Goal: Task Accomplishment & Management: Complete application form

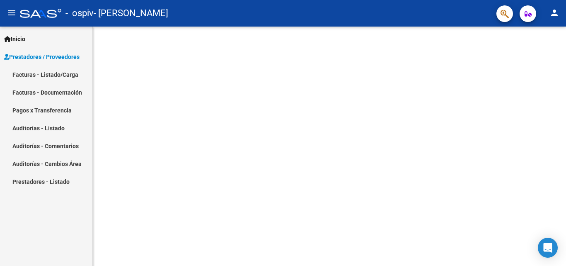
click at [61, 72] on link "Facturas - Listado/Carga" at bounding box center [46, 75] width 92 height 18
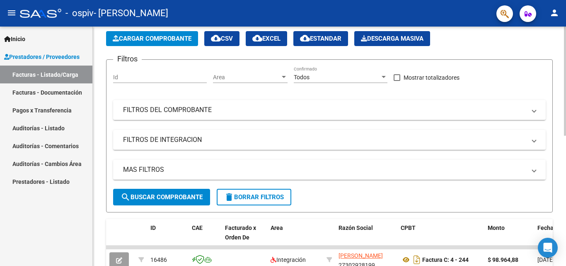
scroll to position [83, 0]
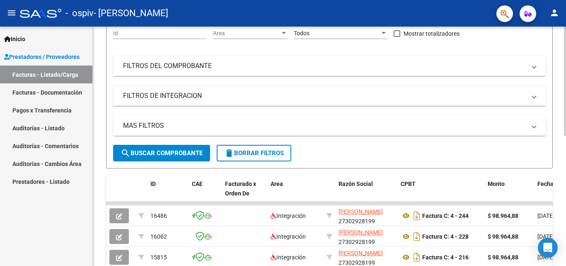
click at [190, 151] on span "search Buscar Comprobante" at bounding box center [162, 152] width 82 height 7
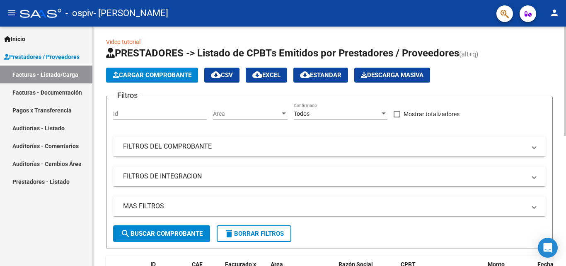
scroll to position [0, 0]
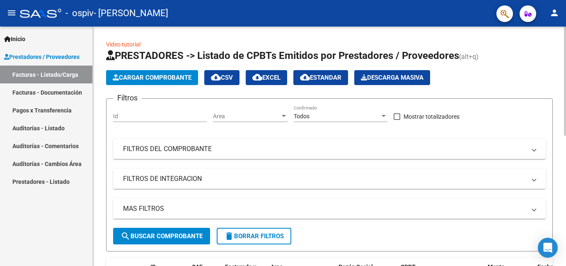
click at [179, 79] on span "Cargar Comprobante" at bounding box center [152, 77] width 79 height 7
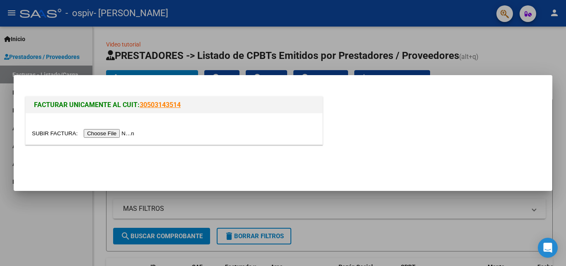
click at [127, 133] on input "file" at bounding box center [84, 133] width 105 height 9
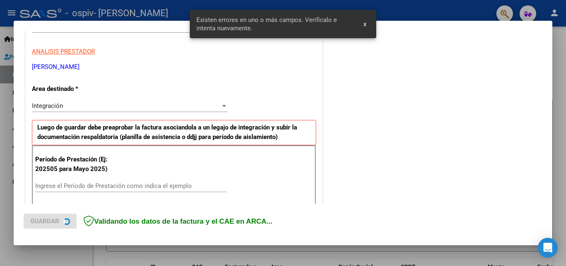
scroll to position [187, 0]
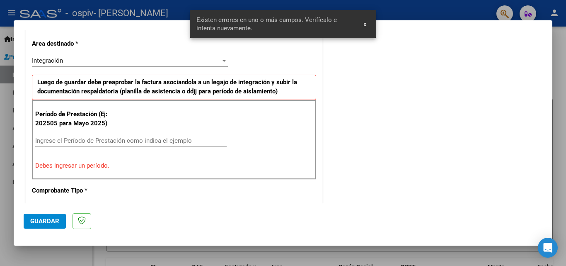
click at [145, 141] on input "Ingrese el Período de Prestación como indica el ejemplo" at bounding box center [131, 140] width 192 height 7
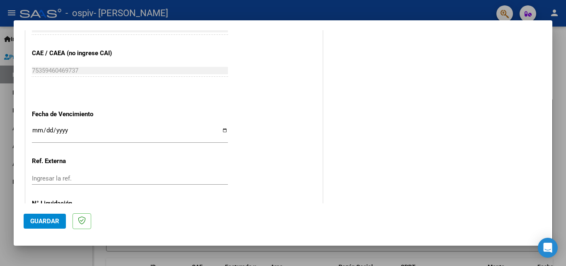
scroll to position [557, 0]
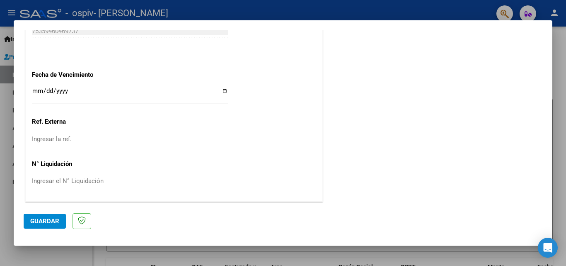
type input "202508"
click at [46, 220] on span "Guardar" at bounding box center [44, 220] width 29 height 7
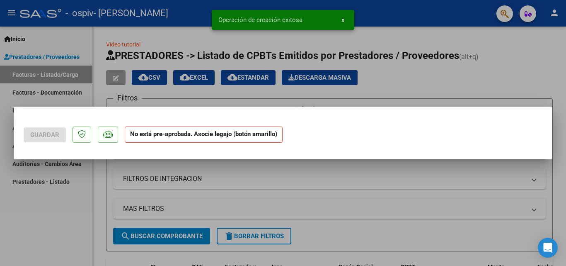
scroll to position [0, 0]
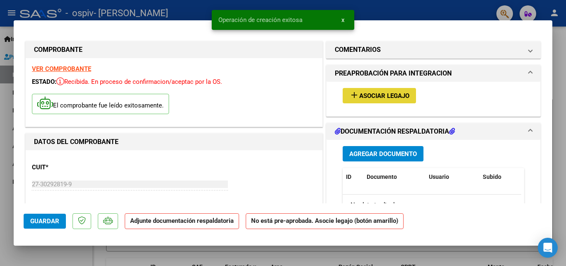
click at [374, 92] on span "Asociar Legajo" at bounding box center [385, 95] width 50 height 7
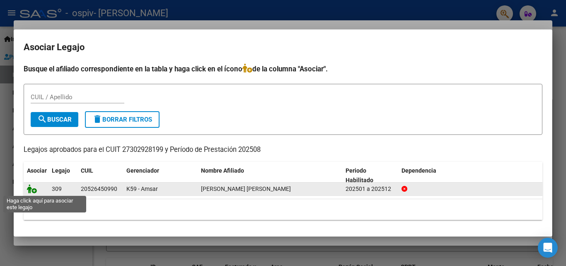
click at [36, 191] on icon at bounding box center [32, 188] width 10 height 9
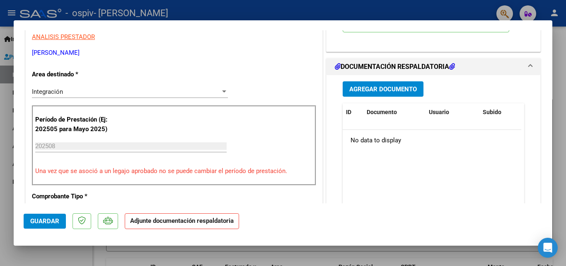
scroll to position [124, 0]
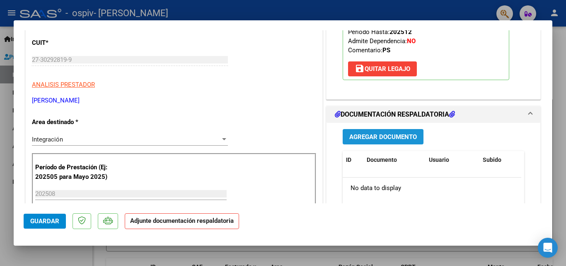
click at [389, 132] on button "Agregar Documento" at bounding box center [383, 136] width 81 height 15
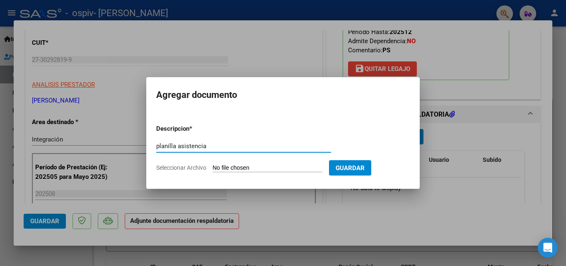
type input "planilla asistencia"
click at [232, 167] on input "Seleccionar Archivo" at bounding box center [268, 168] width 110 height 8
type input "C:\fakepath\planilla [DATE].pdf"
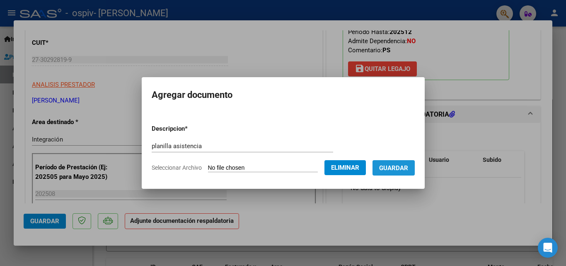
click at [402, 168] on span "Guardar" at bounding box center [393, 167] width 29 height 7
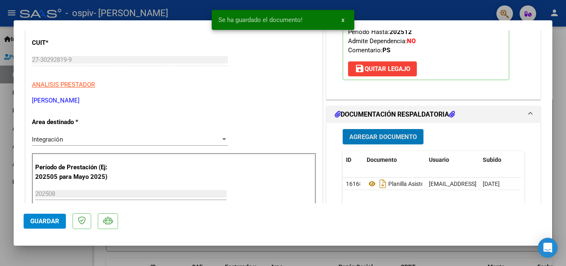
click at [388, 134] on span "Agregar Documento" at bounding box center [384, 136] width 68 height 7
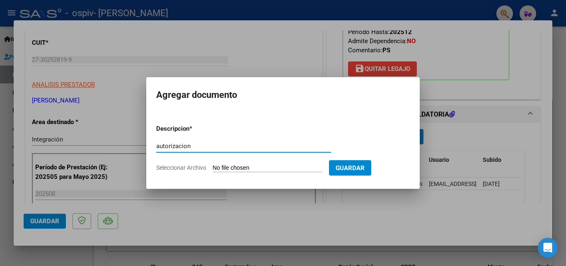
type input "autorizacion"
click at [261, 170] on input "Seleccionar Archivo" at bounding box center [268, 168] width 110 height 8
type input "C:\fakepath\Autorizacion 2025 Thiago.pdf"
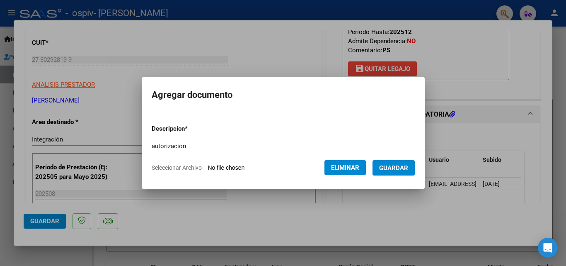
click at [404, 168] on span "Guardar" at bounding box center [393, 167] width 29 height 7
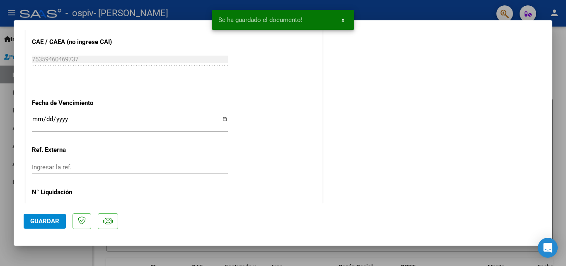
scroll to position [569, 0]
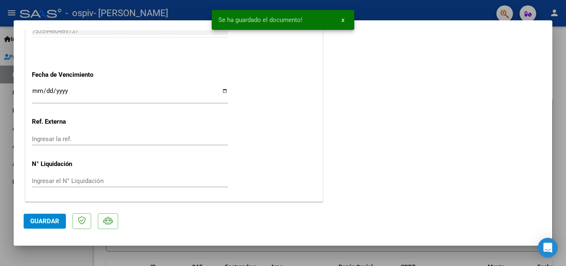
click at [50, 222] on span "Guardar" at bounding box center [44, 220] width 29 height 7
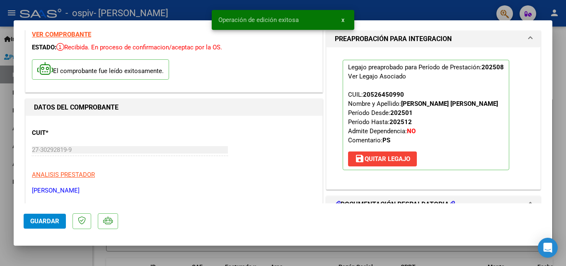
scroll to position [0, 0]
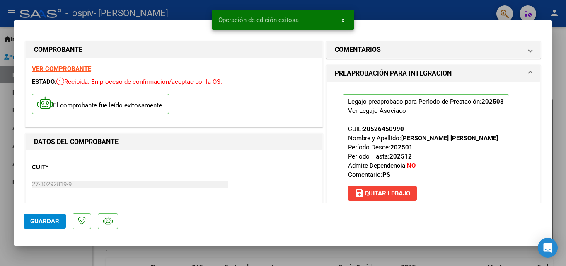
click at [565, 45] on div at bounding box center [283, 133] width 566 height 266
type input "$ 0,00"
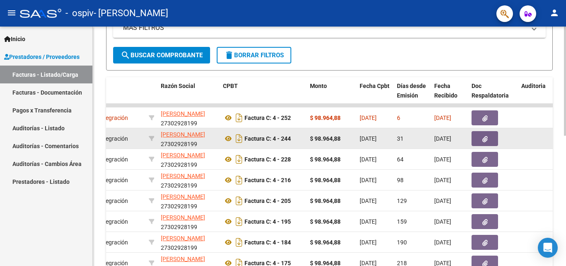
scroll to position [162, 0]
